Goal: Information Seeking & Learning: Learn about a topic

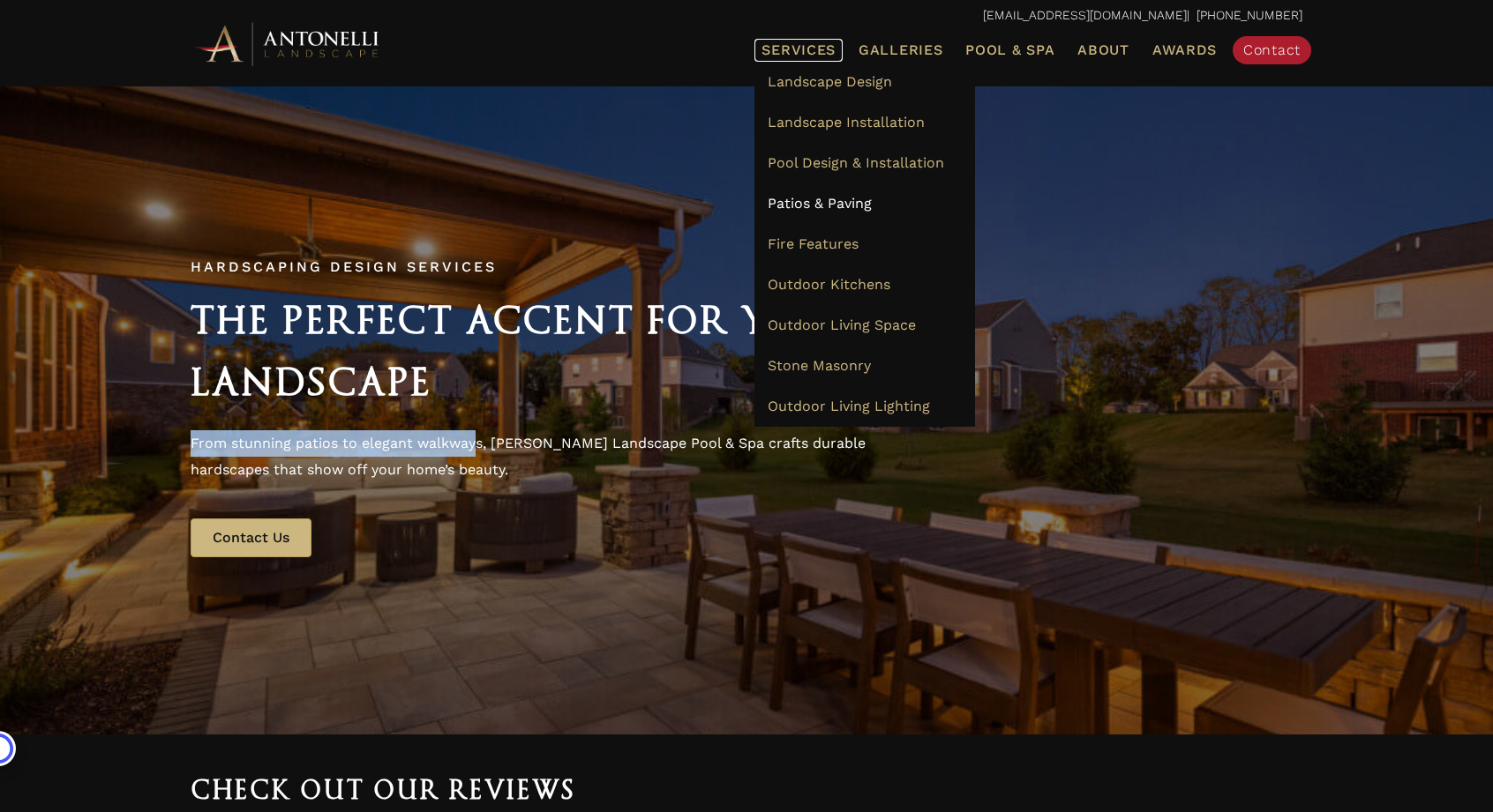
click at [804, 54] on span "Services" at bounding box center [798, 51] width 74 height 15
click at [863, 399] on span "Outdoor Living Lighting" at bounding box center [849, 406] width 162 height 16
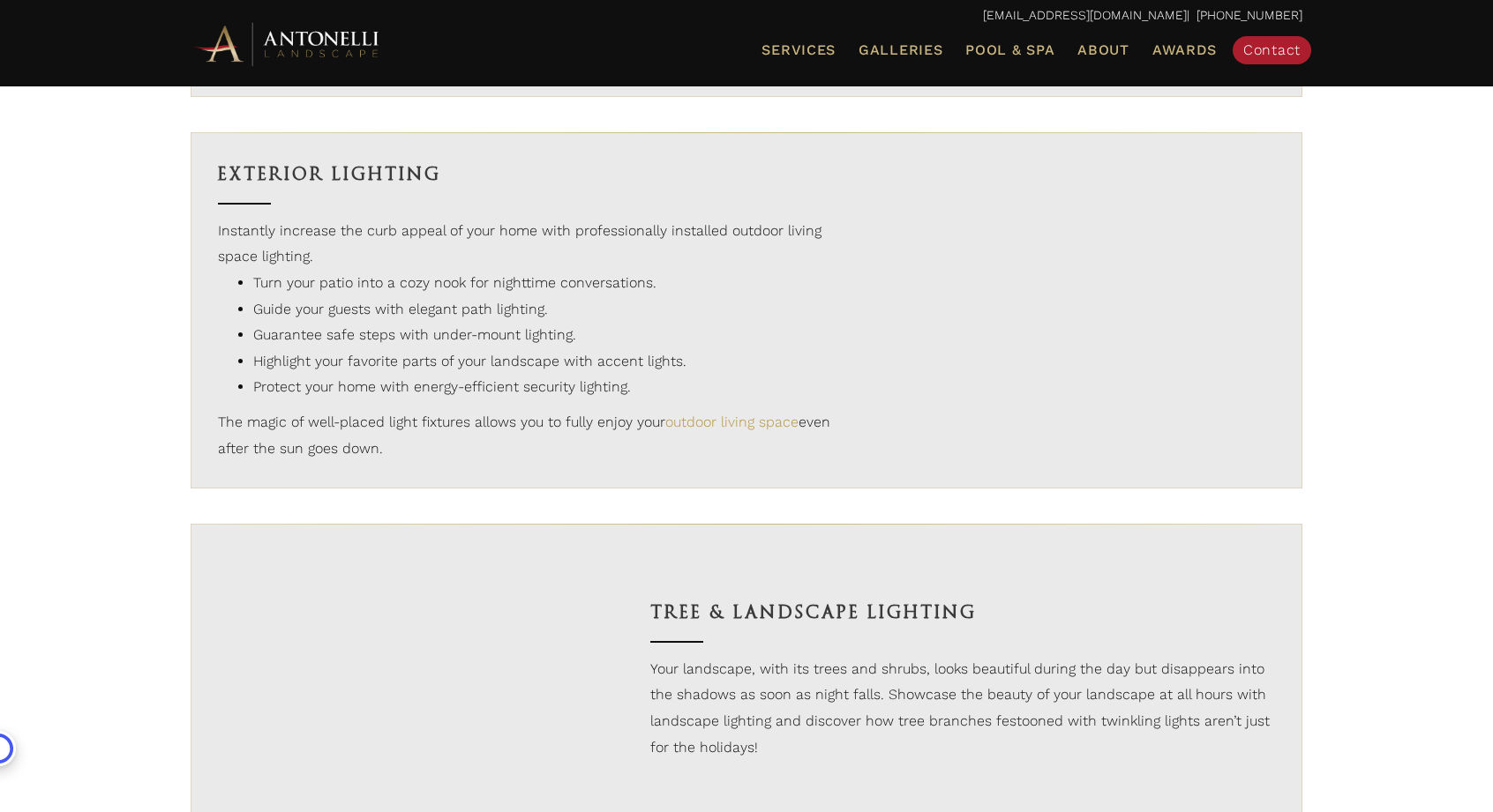
scroll to position [1489, 0]
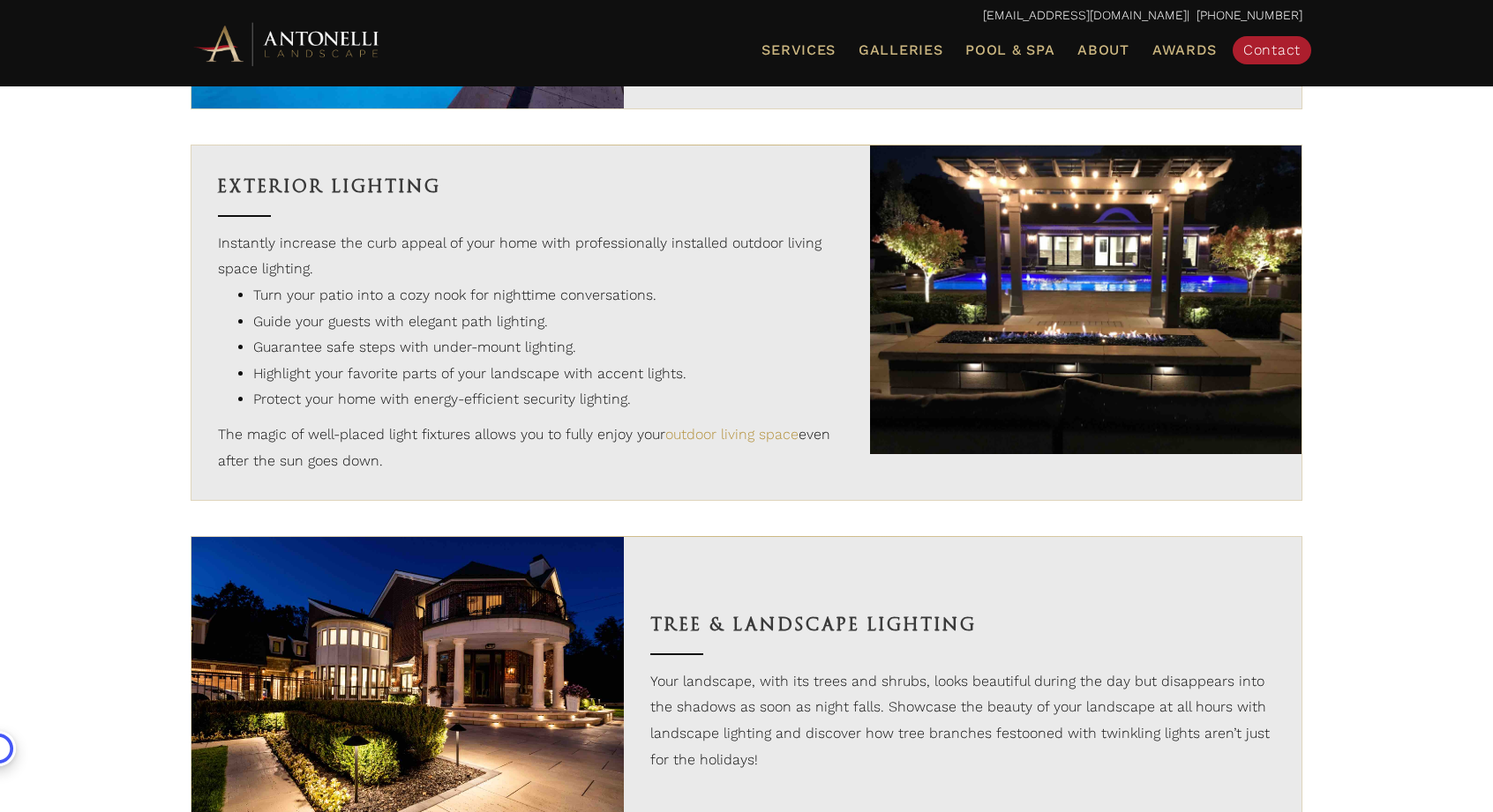
drag, startPoint x: 220, startPoint y: 186, endPoint x: 440, endPoint y: 189, distance: 220.0
click at [440, 189] on h3 "Exterior Lighting" at bounding box center [531, 186] width 626 height 30
copy h3 "Exterior Lighting"
